Goal: Use online tool/utility: Utilize a website feature to perform a specific function

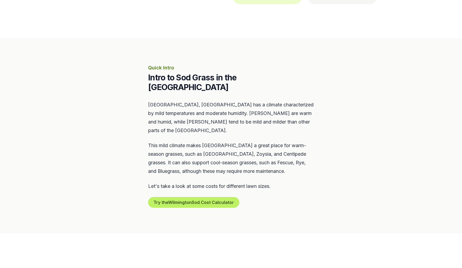
scroll to position [185, 0]
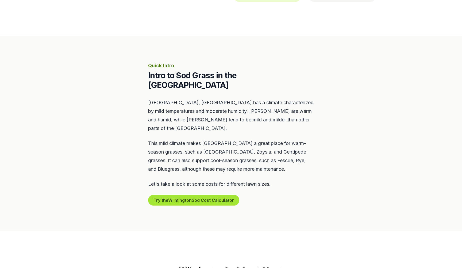
click at [190, 195] on button "Try the Wilmington Sod Cost Calculator" at bounding box center [193, 200] width 91 height 11
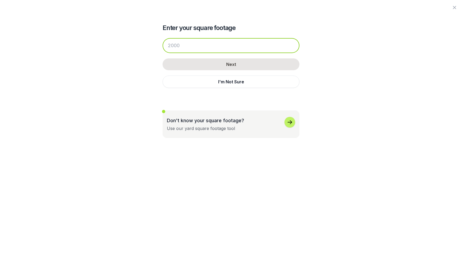
click at [192, 49] on input "number" at bounding box center [231, 45] width 137 height 15
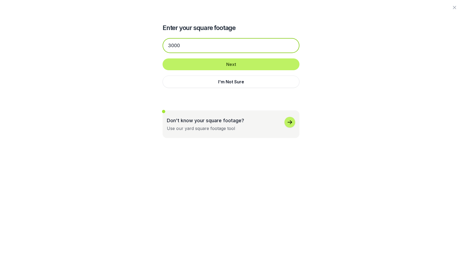
type input "3001"
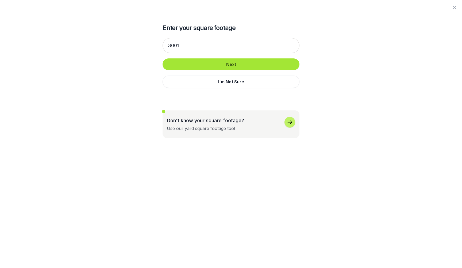
click at [219, 66] on button "Next" at bounding box center [231, 64] width 137 height 12
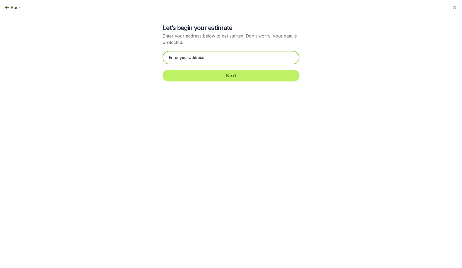
click at [201, 59] on input "text" at bounding box center [231, 57] width 137 height 13
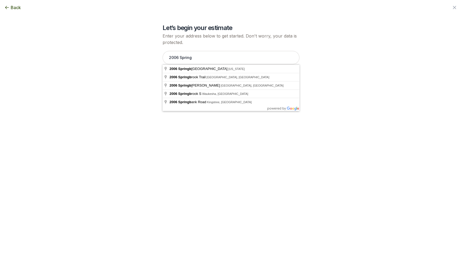
type input "2006 [GEOGRAPHIC_DATA], [US_STATE]"
drag, startPoint x: 201, startPoint y: 59, endPoint x: 203, endPoint y: 68, distance: 9.0
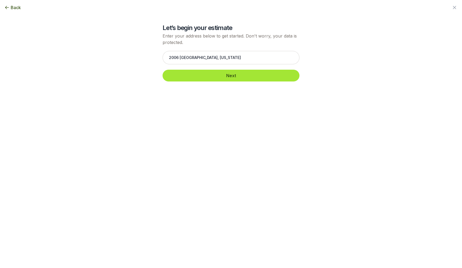
click at [215, 79] on button "Next" at bounding box center [231, 76] width 137 height 12
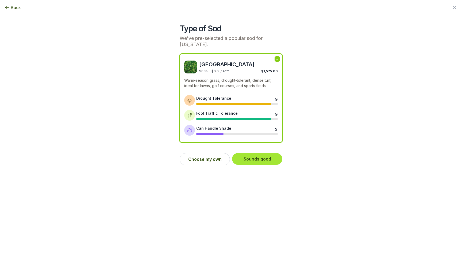
click at [258, 160] on button "Sounds good" at bounding box center [257, 159] width 50 height 12
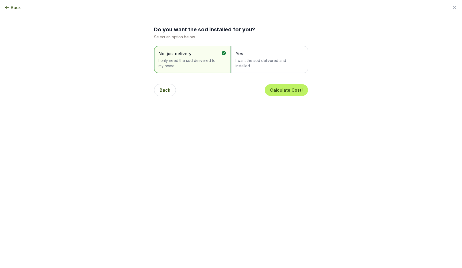
click at [260, 64] on span "I want the sod delivered and installed" at bounding box center [267, 63] width 63 height 11
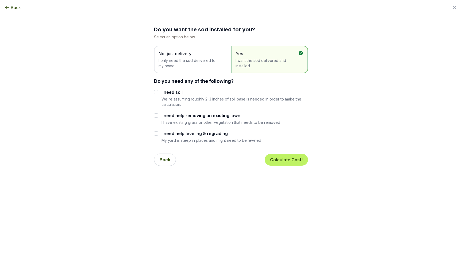
click at [157, 116] on input "I need help removing an existing lawn" at bounding box center [156, 115] width 4 height 4
checkbox input "true"
click at [156, 134] on input "I need help leveling & regrading" at bounding box center [156, 133] width 4 height 4
checkbox input "true"
click at [278, 159] on button "Calculate Cost!" at bounding box center [286, 160] width 43 height 12
